Goal: Transaction & Acquisition: Download file/media

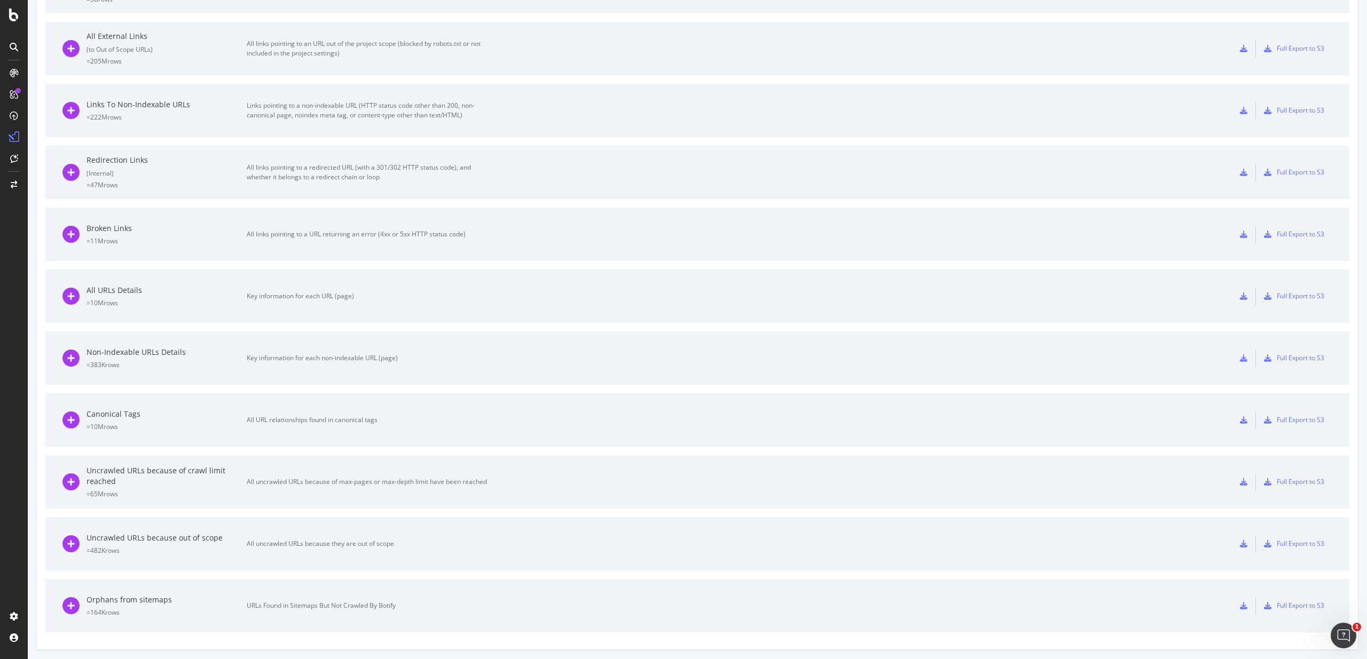
scroll to position [439, 0]
click at [169, 311] on div "All URLs Details = 10M rows Key information for each URL (page)" at bounding box center [274, 295] width 424 height 53
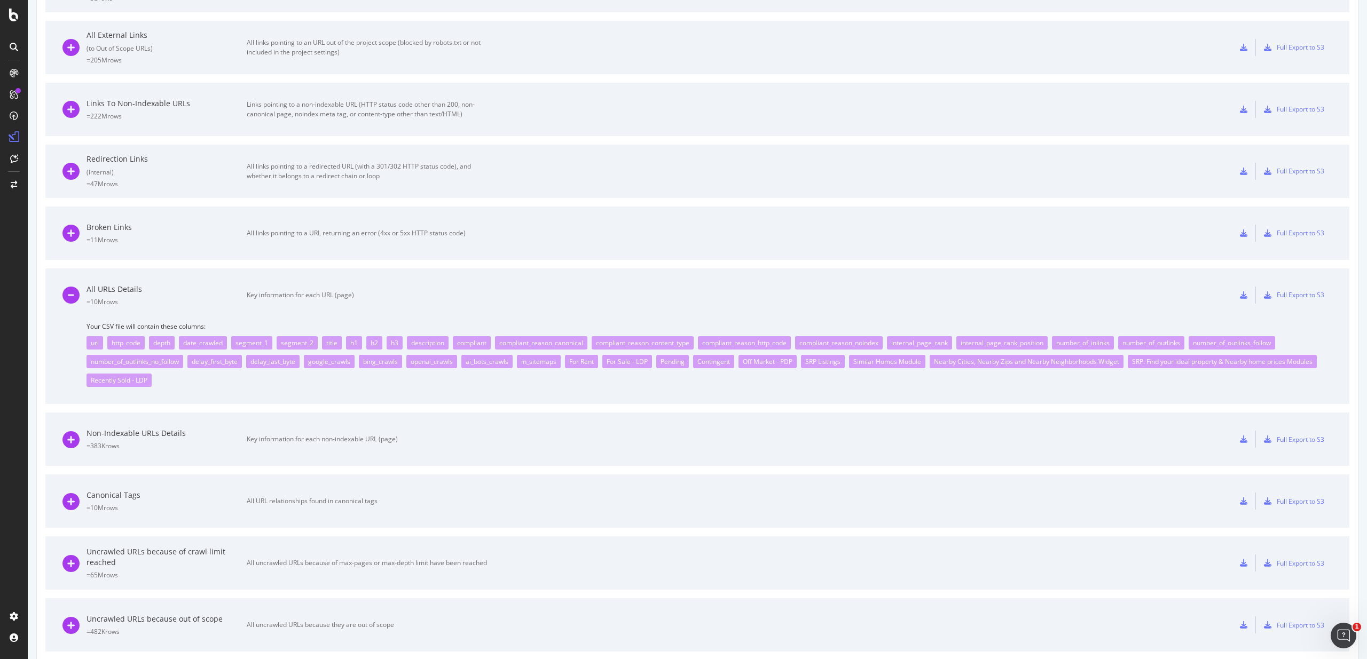
click at [1240, 297] on icon at bounding box center [1243, 294] width 7 height 7
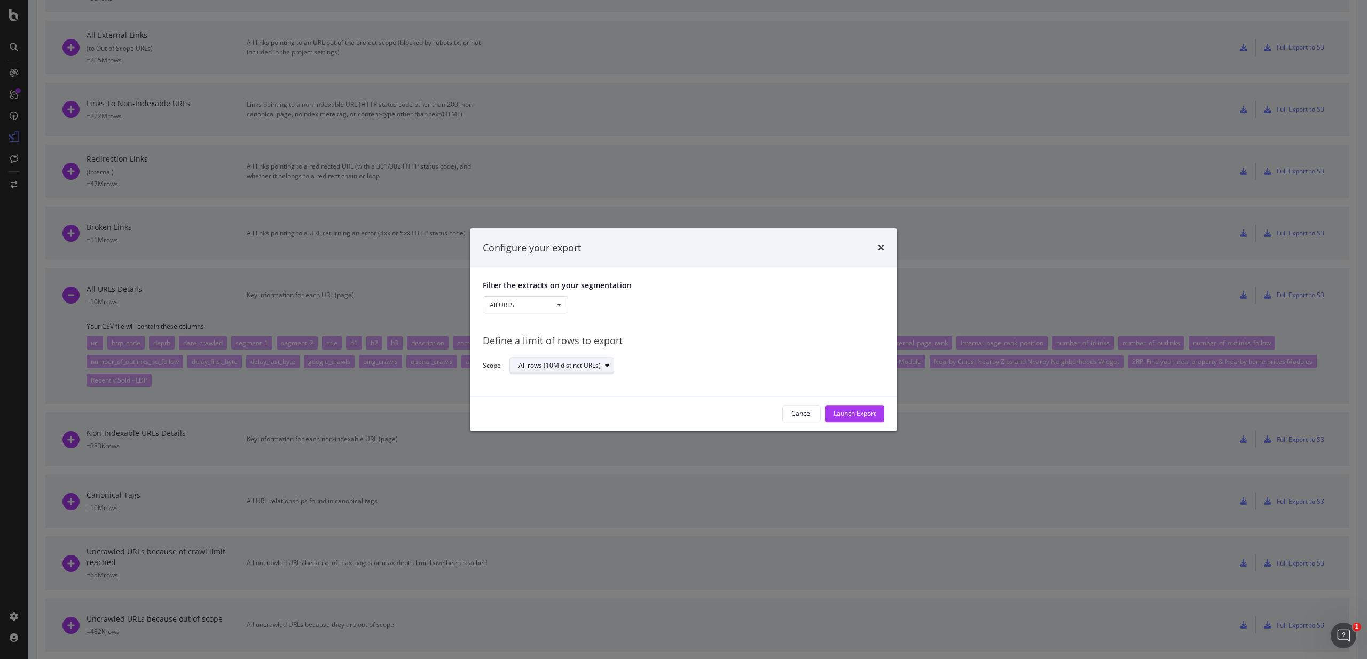
click at [556, 365] on div "All rows (10M distinct URLs)" at bounding box center [559, 366] width 82 height 6
click at [550, 402] on div "Define a limit" at bounding box center [543, 401] width 40 height 9
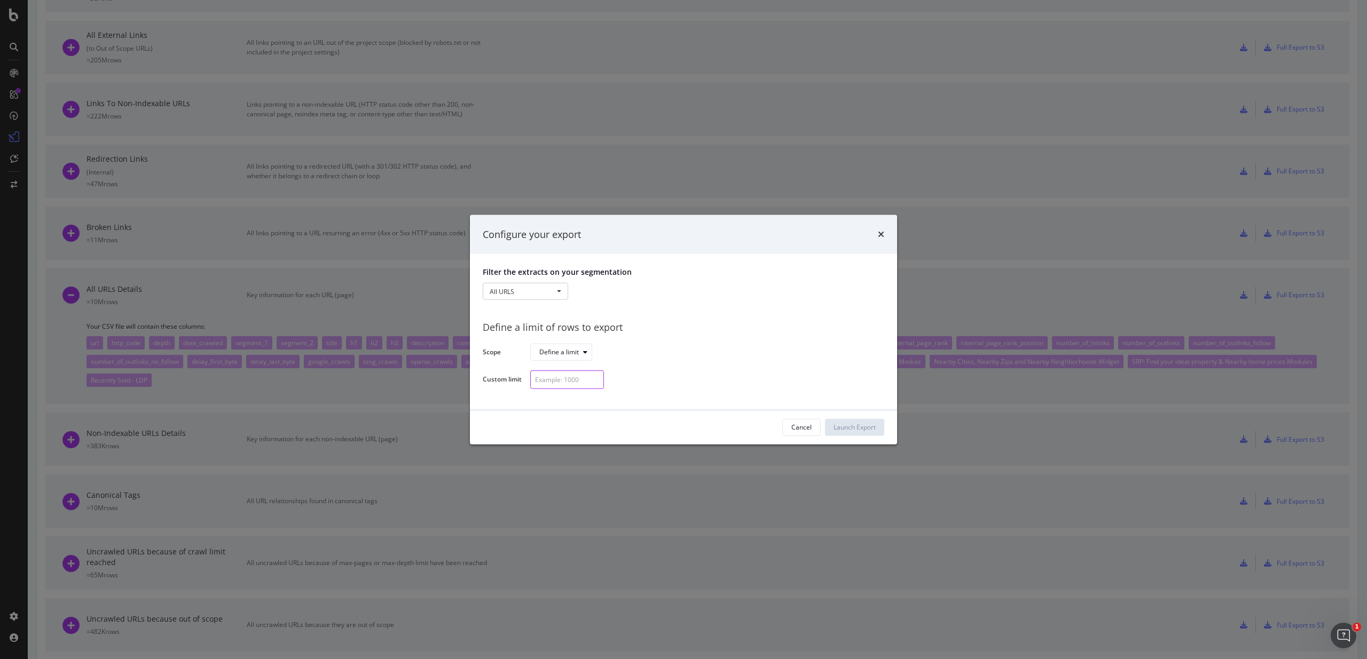
click at [562, 384] on input "modal" at bounding box center [567, 379] width 74 height 19
type input "100"
click at [864, 425] on div "Launch Export" at bounding box center [854, 427] width 42 height 9
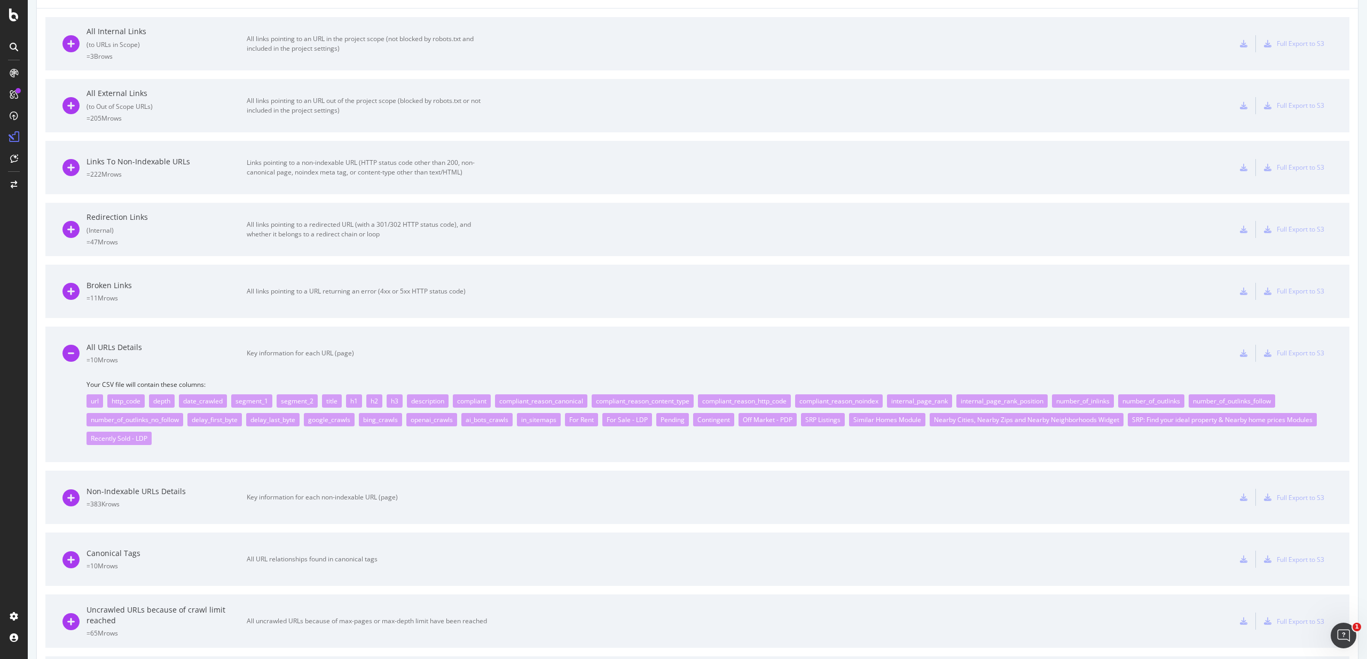
scroll to position [0, 0]
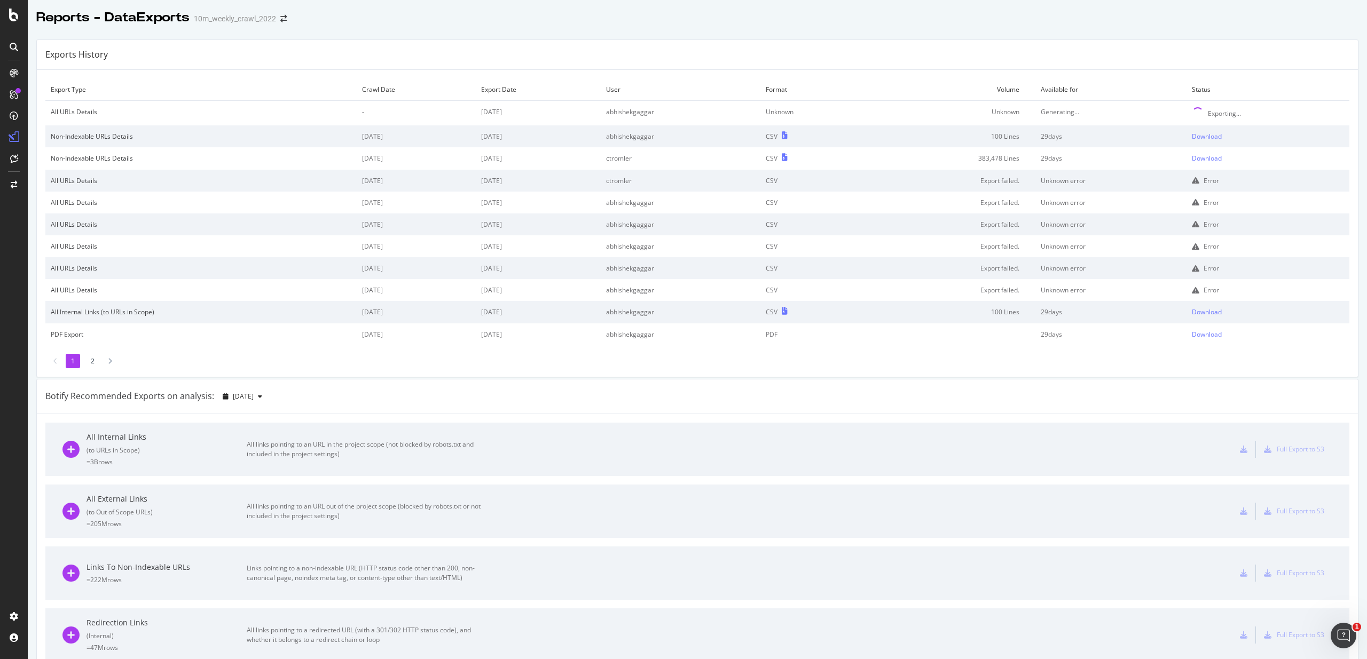
click at [985, 160] on td "383,478 Lines" at bounding box center [950, 158] width 170 height 22
click at [993, 163] on td "383,478 Lines" at bounding box center [950, 158] width 170 height 22
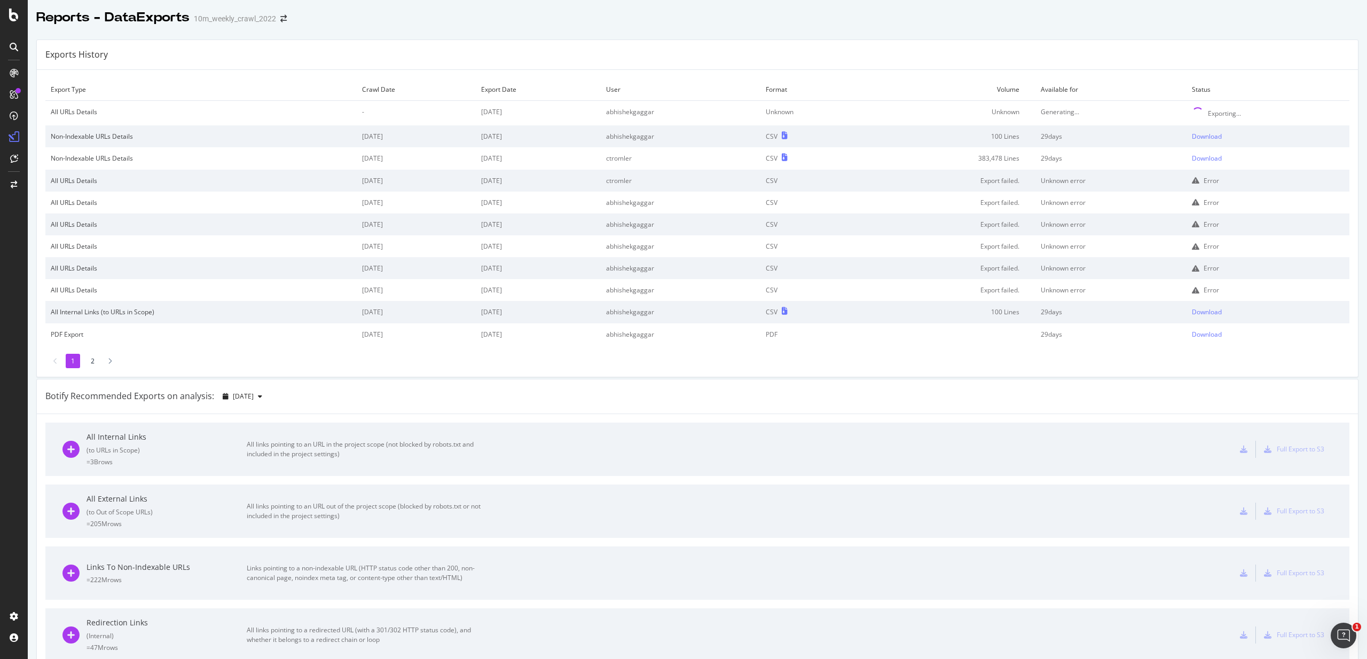
click at [993, 163] on td "383,478 Lines" at bounding box center [950, 158] width 170 height 22
drag, startPoint x: 993, startPoint y: 163, endPoint x: 1225, endPoint y: 163, distance: 231.7
click at [1225, 163] on tr "Non-Indexable URLs Details [DATE] [DATE] ctromler CSV 383,478 Lines 29 days Dow…" at bounding box center [697, 158] width 1304 height 22
click at [1035, 160] on td "29 days" at bounding box center [1110, 158] width 151 height 22
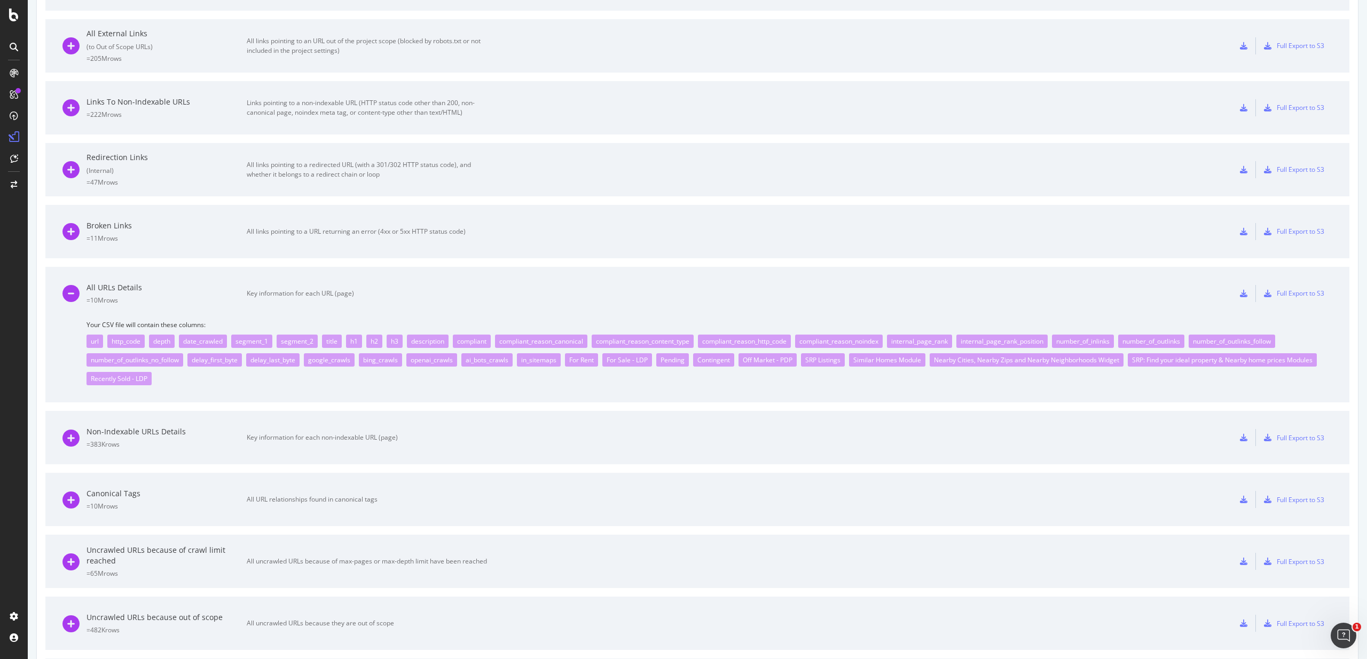
scroll to position [522, 0]
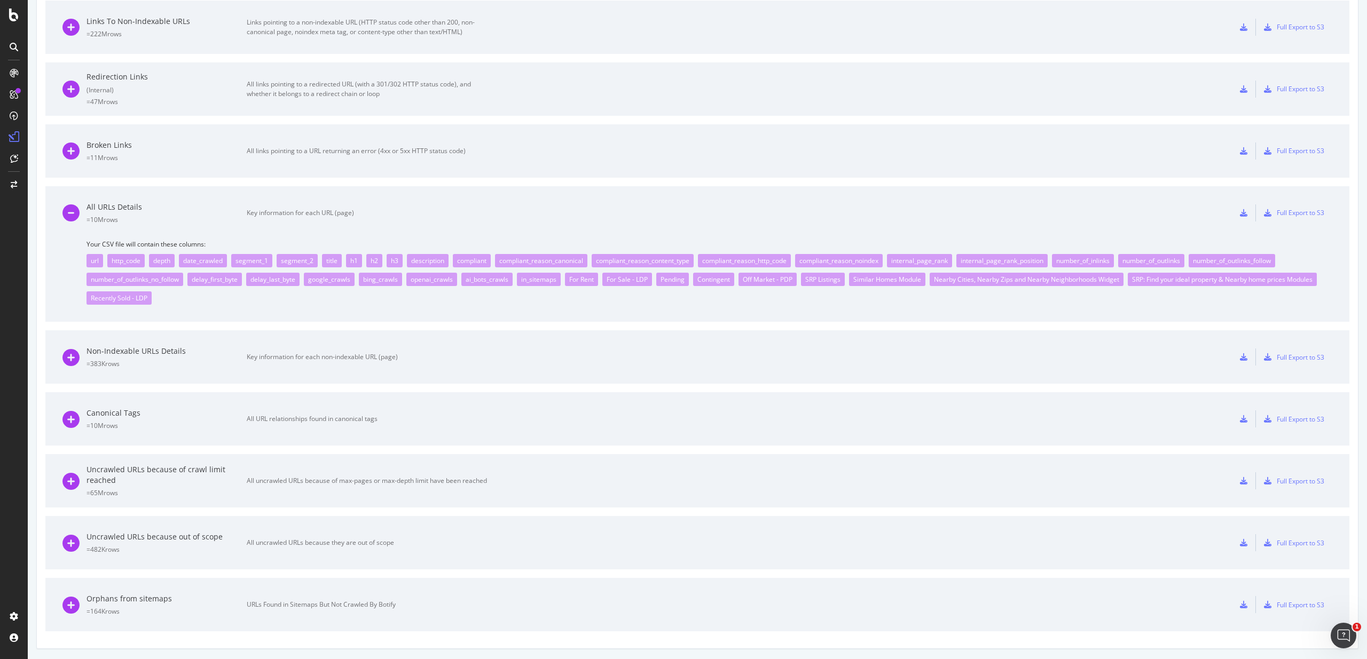
click at [196, 370] on div "Non-Indexable URLs Details = 383K rows Key information for each non-indexable U…" at bounding box center [274, 356] width 424 height 53
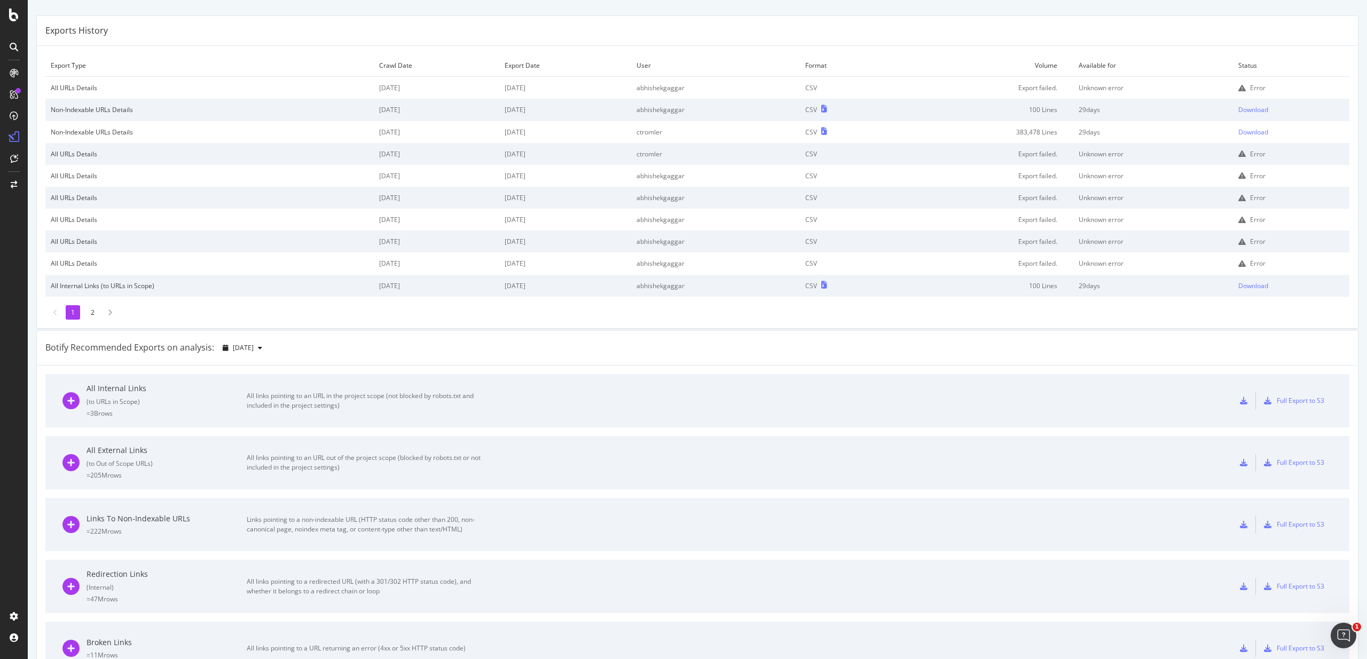
scroll to position [0, 0]
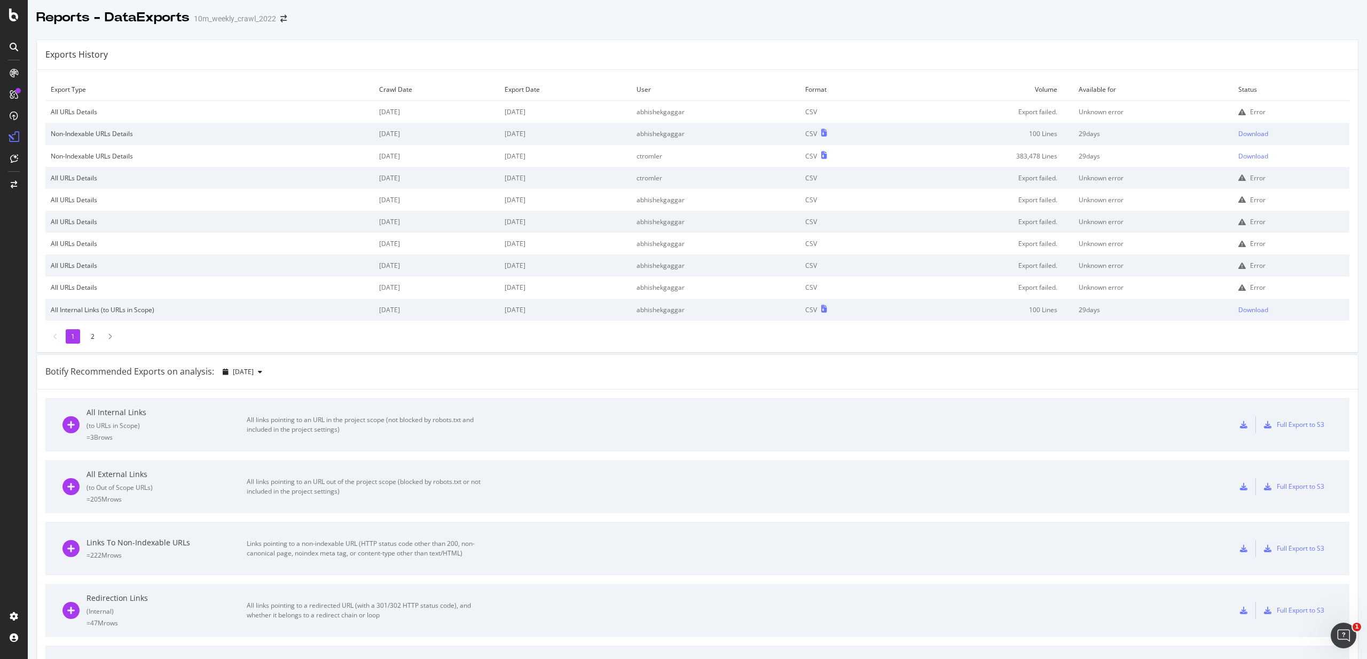
click at [1053, 118] on td "Export failed." at bounding box center [983, 112] width 179 height 22
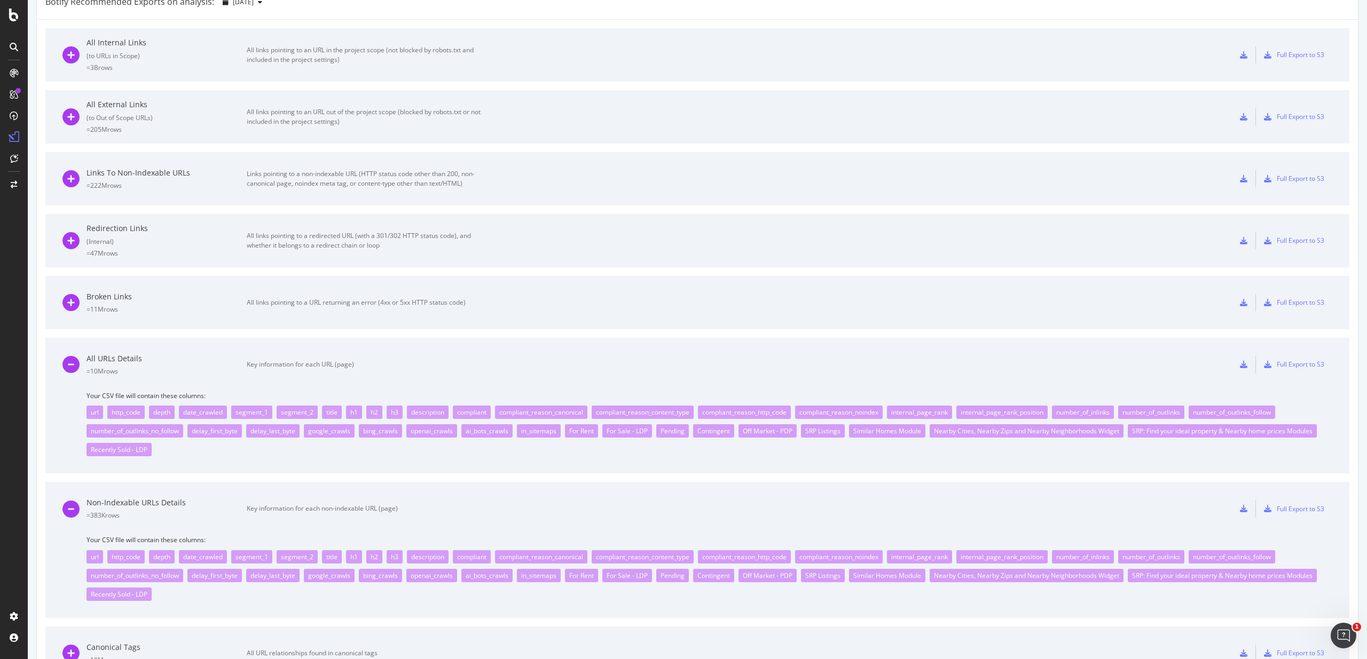
scroll to position [369, 0]
click at [98, 360] on div "All URLs Details" at bounding box center [166, 359] width 160 height 11
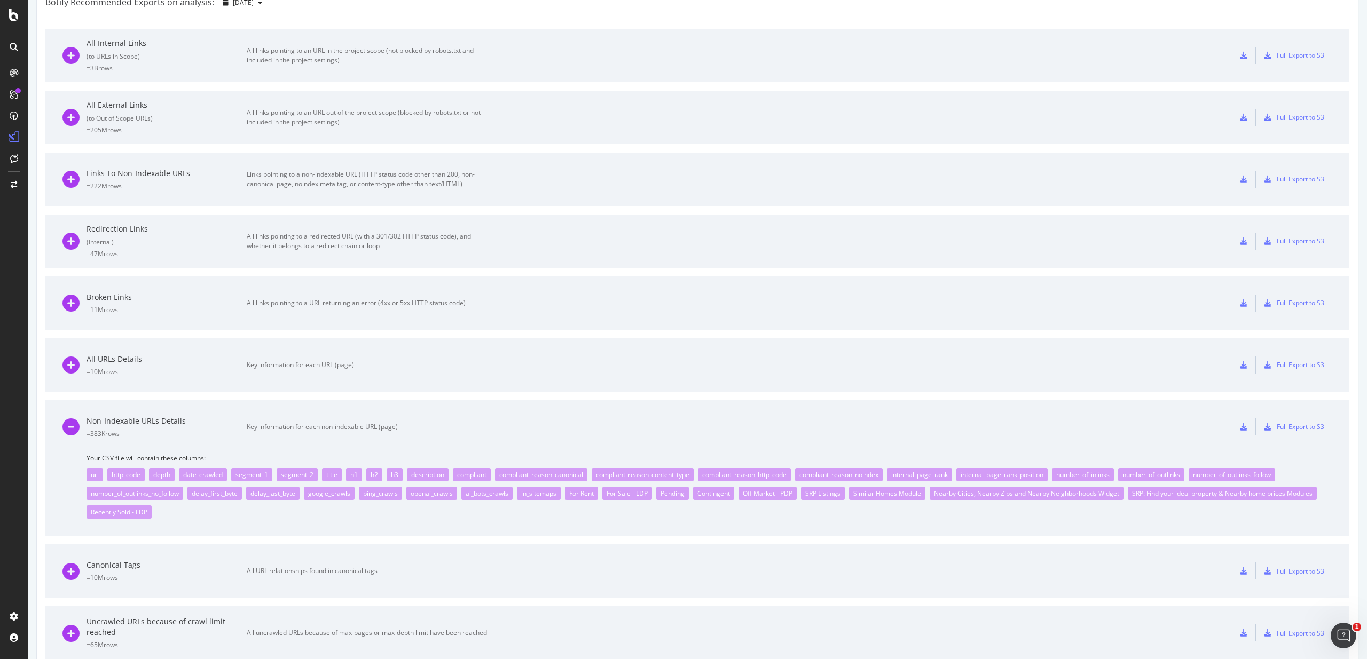
click at [107, 356] on div "All URLs Details" at bounding box center [166, 359] width 160 height 11
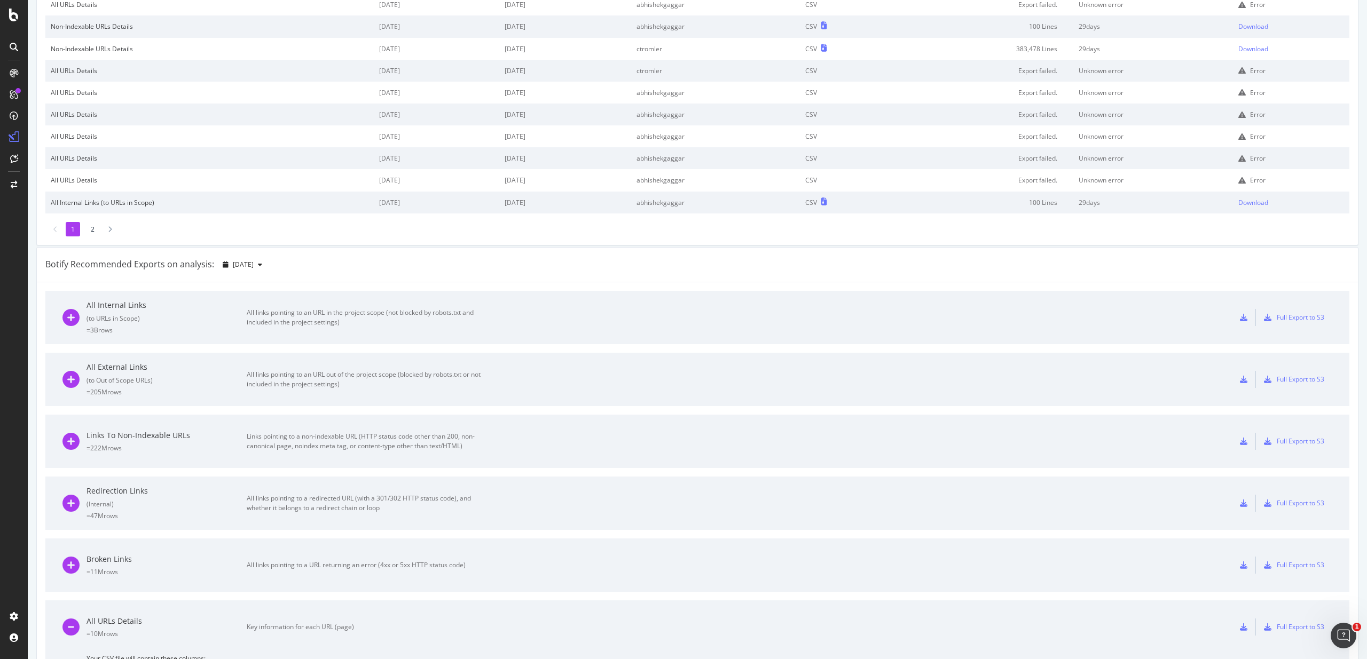
scroll to position [0, 0]
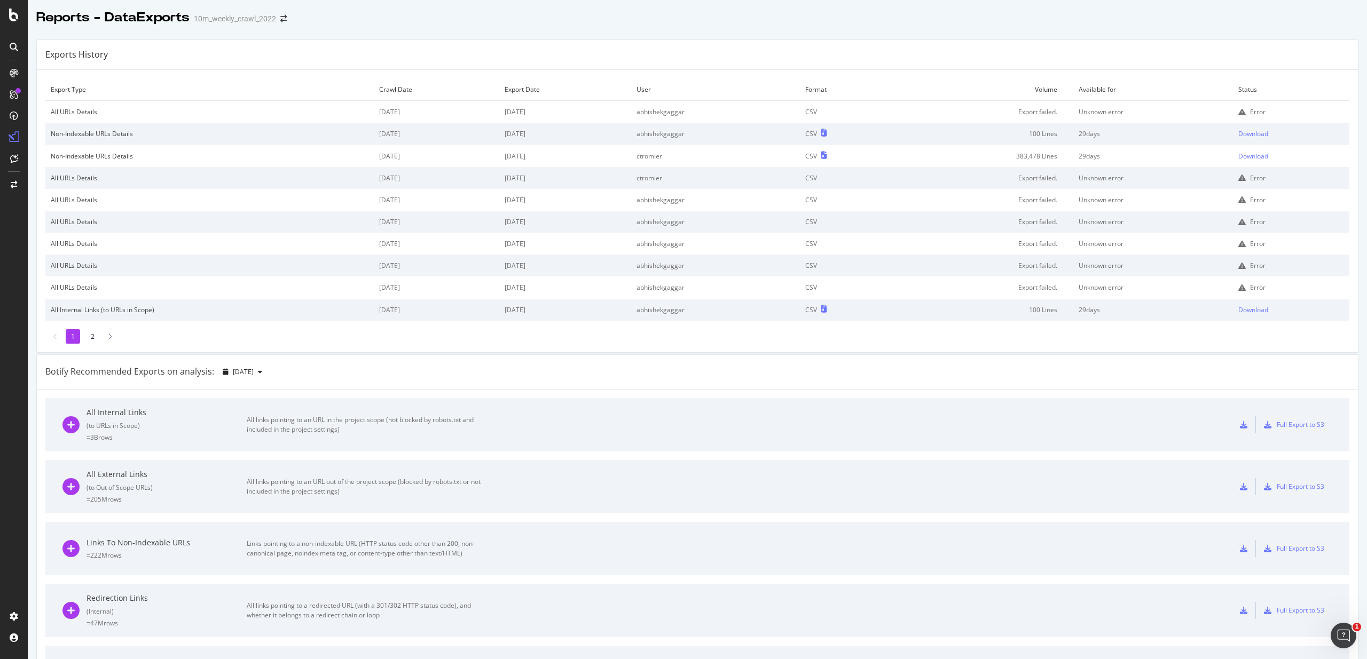
click at [468, 253] on td "[DATE]" at bounding box center [437, 244] width 126 height 22
